Goal: Task Accomplishment & Management: Use online tool/utility

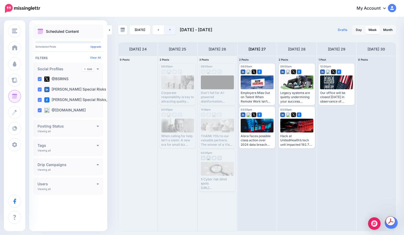
click at [171, 29] on link at bounding box center [170, 29] width 12 height 9
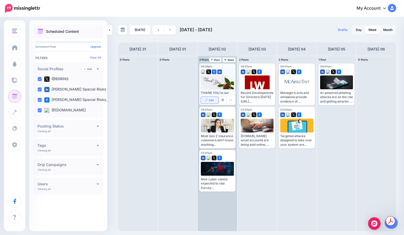
click at [208, 98] on link "Edit" at bounding box center [209, 100] width 17 height 7
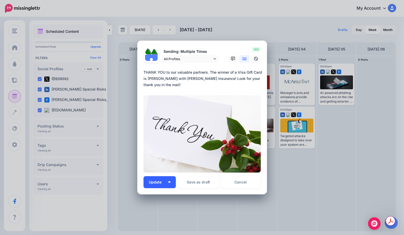
click at [153, 185] on button "Update" at bounding box center [159, 182] width 32 height 12
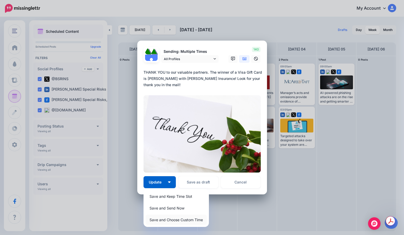
click at [160, 220] on link "Save and Choose Custom Time" at bounding box center [175, 220] width 61 height 10
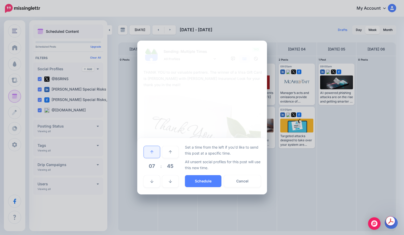
click at [158, 153] on link at bounding box center [152, 152] width 16 height 12
click at [157, 153] on link at bounding box center [152, 152] width 16 height 12
click at [157, 154] on link at bounding box center [152, 152] width 16 height 12
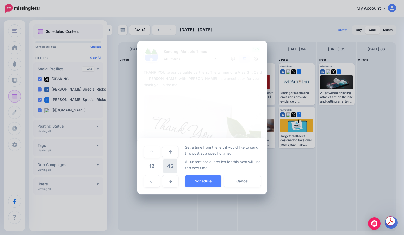
click at [167, 168] on span "45" at bounding box center [170, 166] width 14 height 14
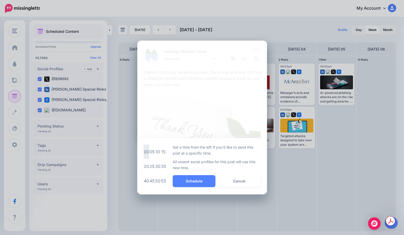
click at [147, 152] on td "00" at bounding box center [146, 151] width 6 height 15
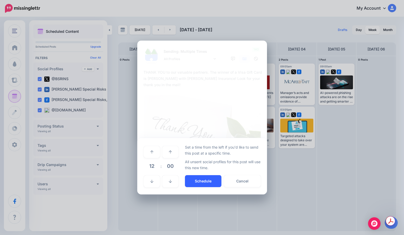
click at [191, 181] on button "Schedule" at bounding box center [203, 181] width 36 height 12
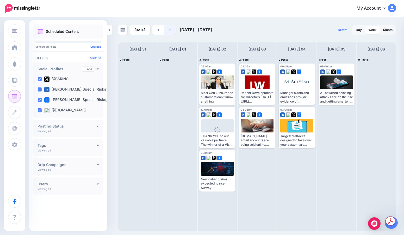
click at [169, 29] on link at bounding box center [170, 29] width 12 height 9
